Goal: Obtain resource: Obtain resource

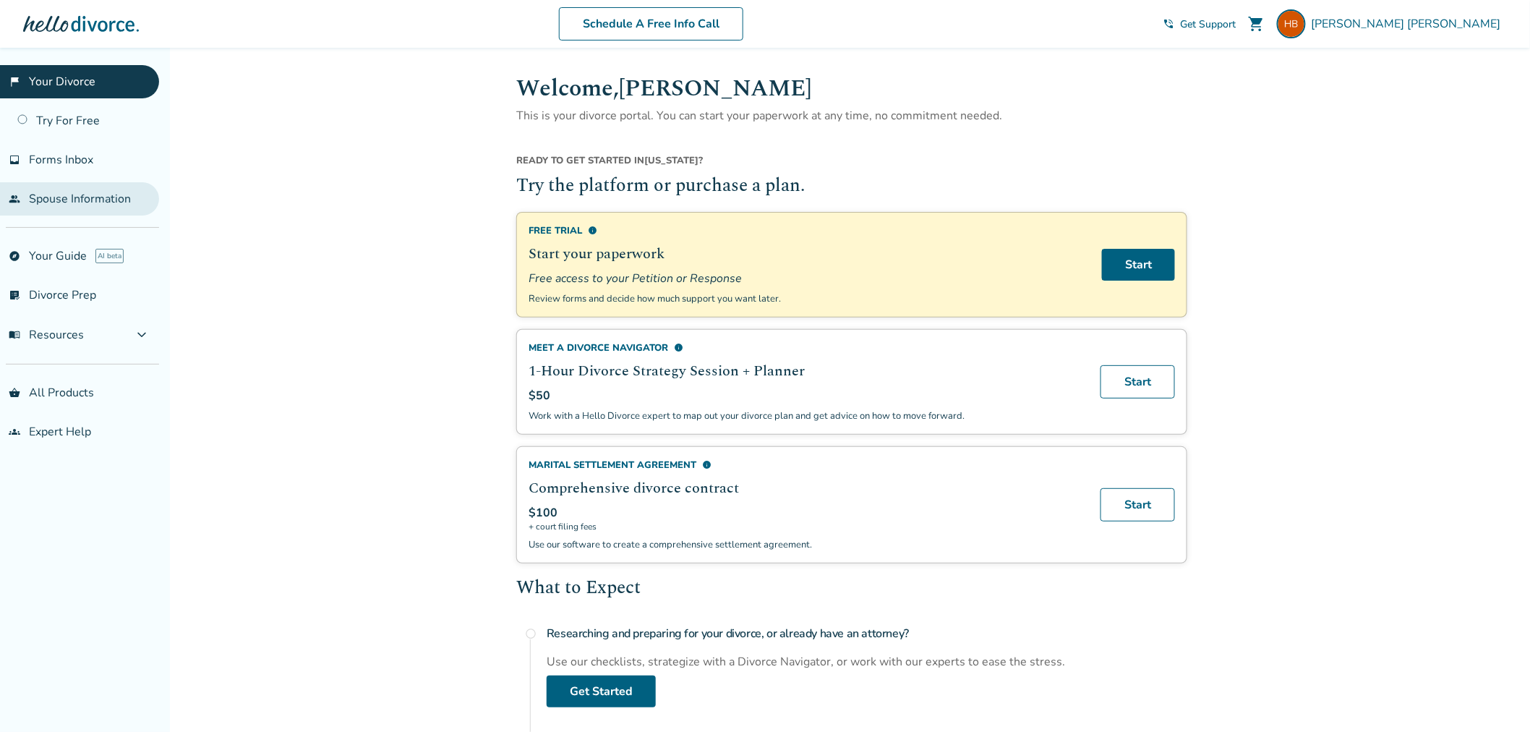
click at [49, 200] on link "people Spouse Information" at bounding box center [79, 198] width 159 height 33
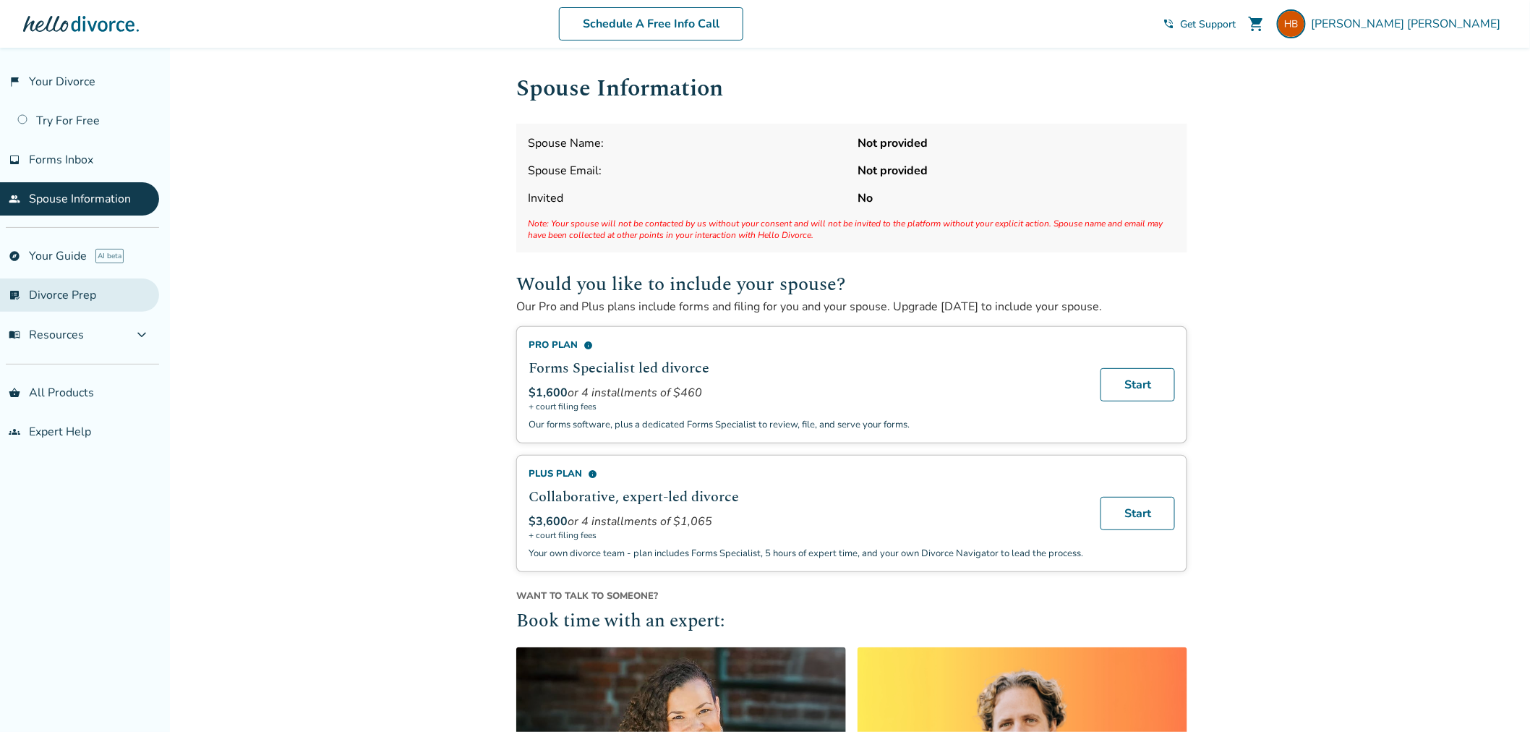
click at [53, 295] on link "list_alt_check Divorce Prep" at bounding box center [79, 294] width 159 height 33
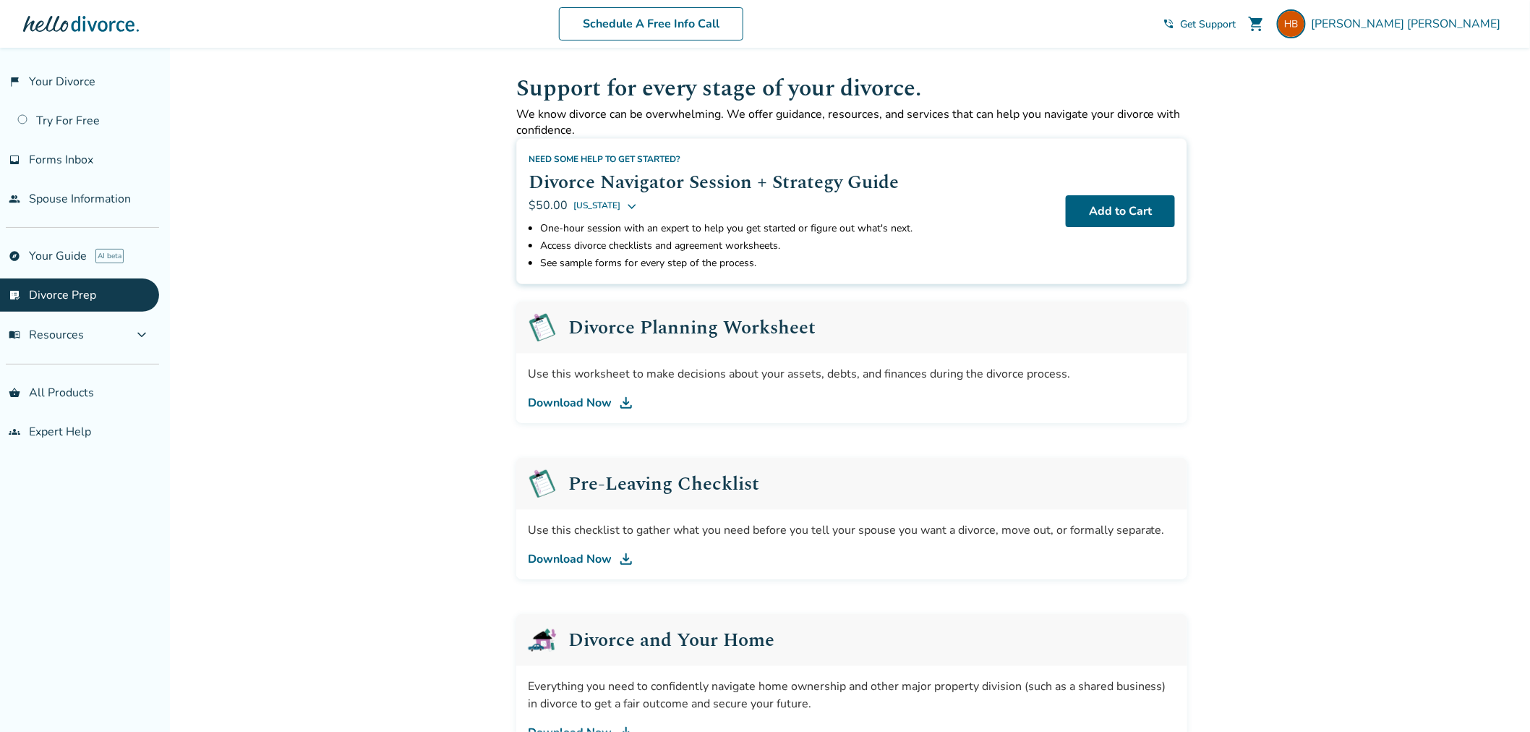
click at [622, 486] on h2 "Pre-Leaving Checklist" at bounding box center [663, 483] width 191 height 19
click at [626, 554] on img at bounding box center [625, 558] width 17 height 17
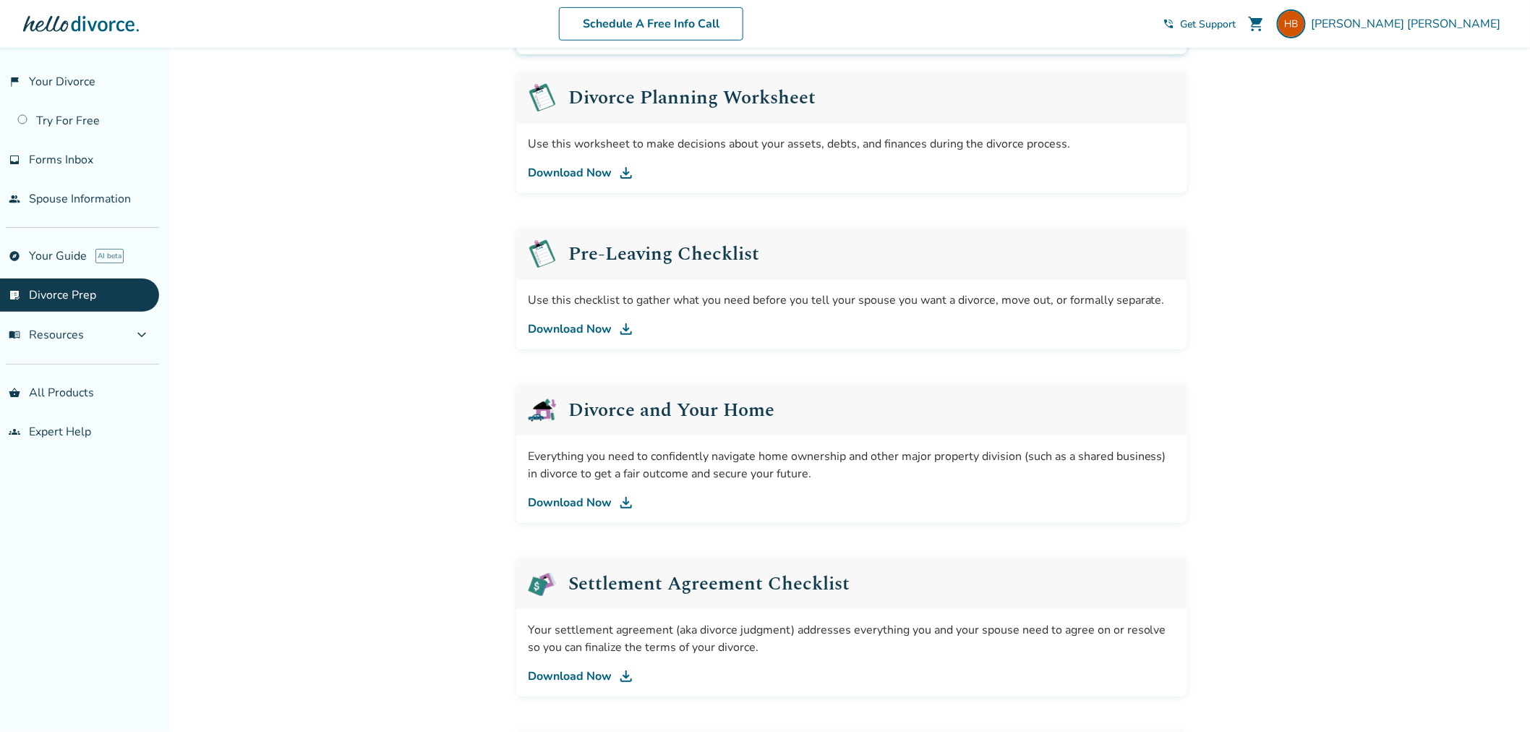
scroll to position [241, 0]
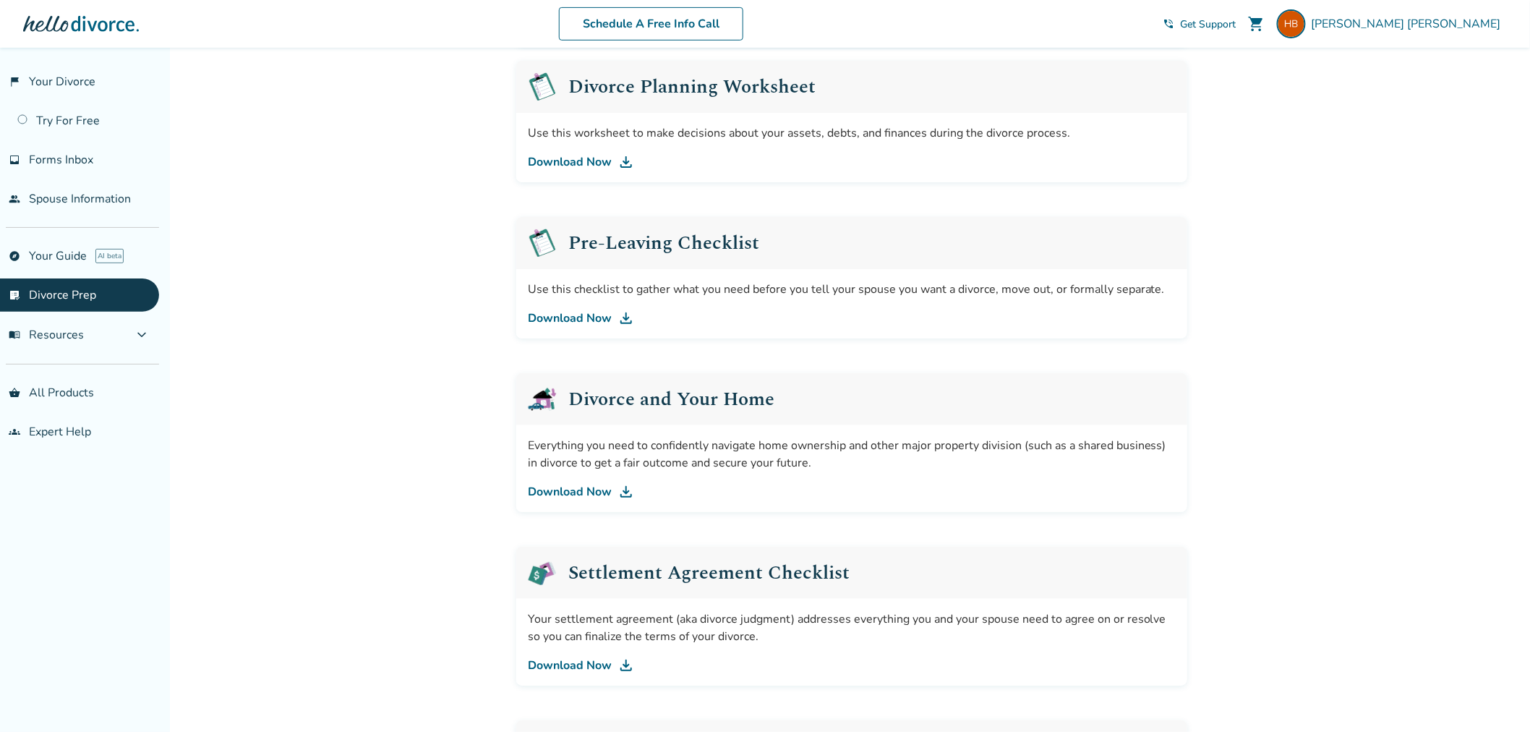
click at [588, 662] on link "Download Now" at bounding box center [852, 664] width 648 height 17
click at [586, 164] on link "Download Now" at bounding box center [852, 161] width 648 height 17
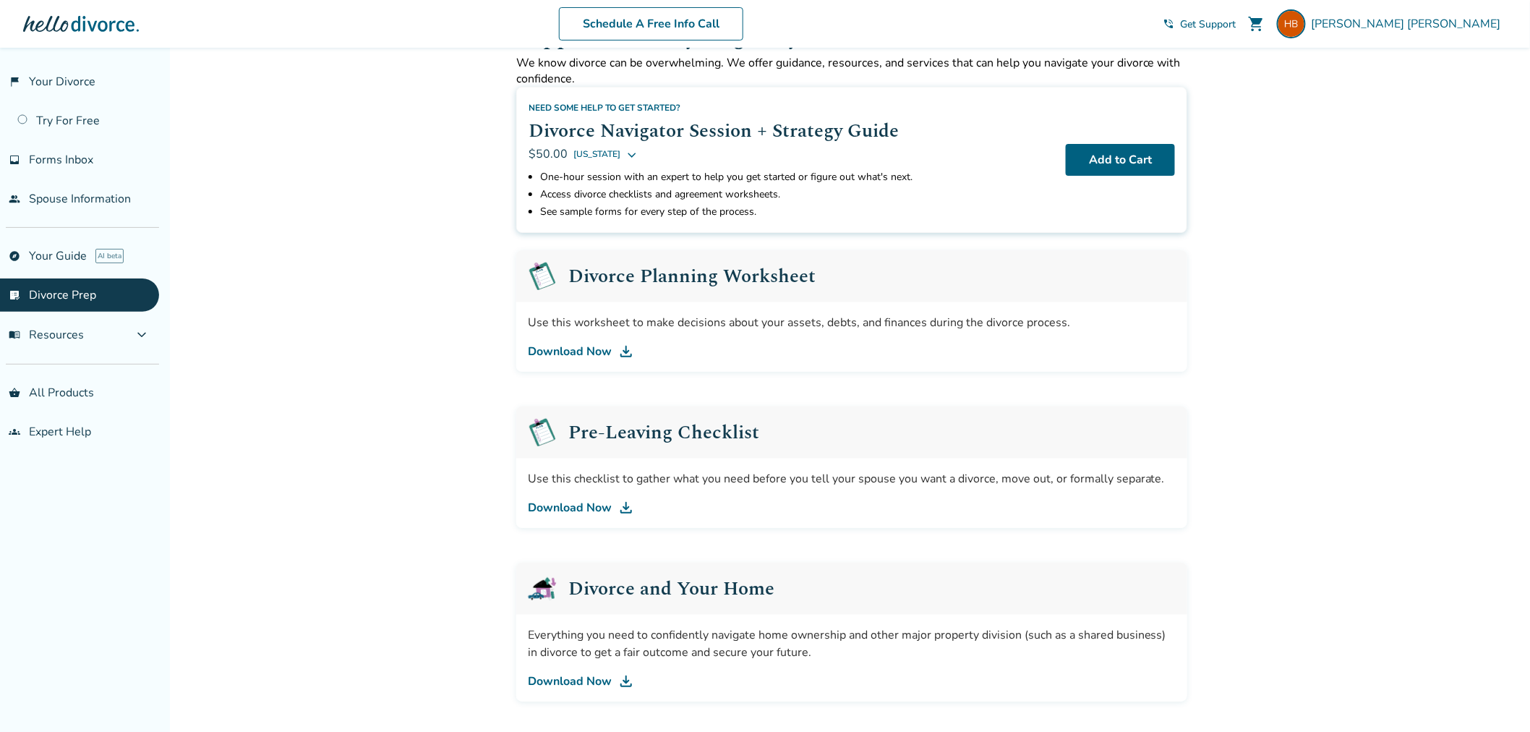
scroll to position [0, 0]
